Goal: Information Seeking & Learning: Learn about a topic

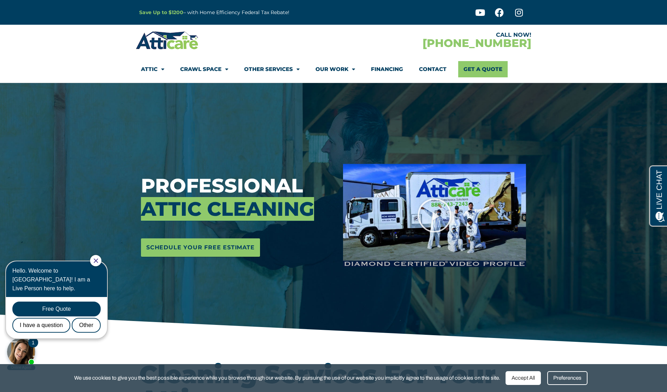
click at [259, 66] on link "Other Services" at bounding box center [271, 69] width 55 height 16
click at [258, 65] on link "Other Services" at bounding box center [271, 69] width 55 height 16
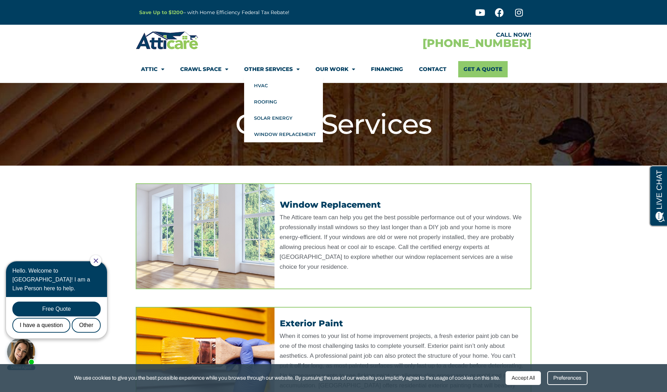
click at [257, 64] on link "Other Services" at bounding box center [271, 69] width 55 height 16
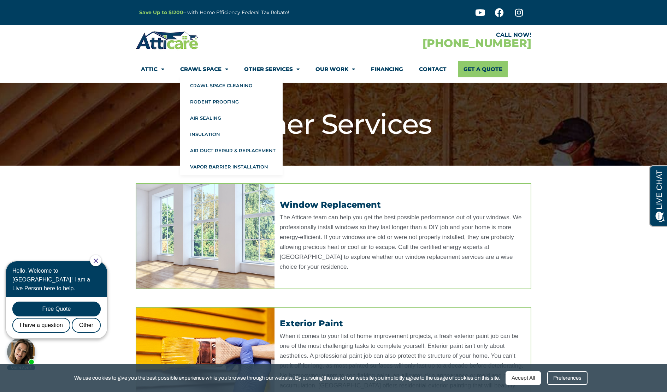
click at [210, 70] on link "Crawl Space" at bounding box center [204, 69] width 48 height 16
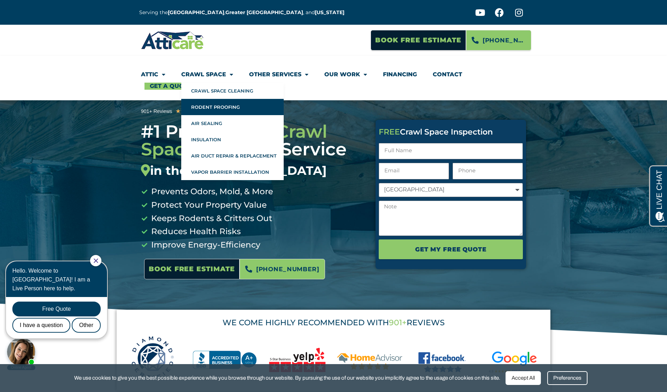
click at [206, 112] on link "Rodent Proofing" at bounding box center [232, 107] width 102 height 16
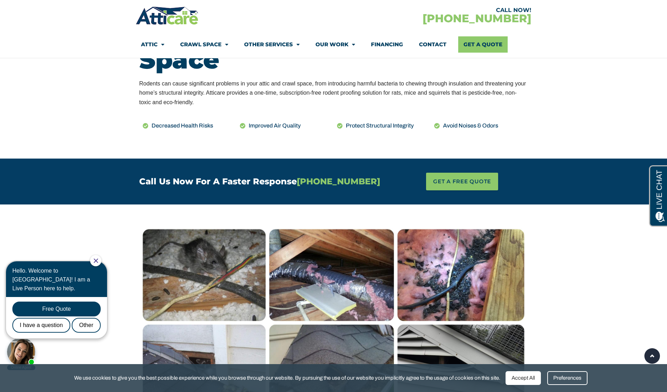
scroll to position [524, 0]
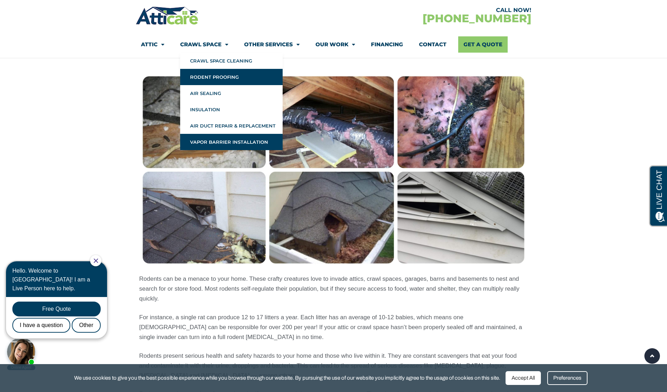
click at [203, 143] on link "Vapor Barrier Installation" at bounding box center [231, 142] width 102 height 16
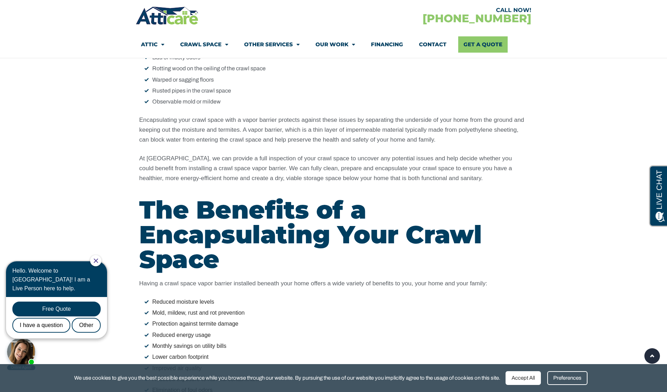
scroll to position [834, 0]
